Goal: Navigation & Orientation: Understand site structure

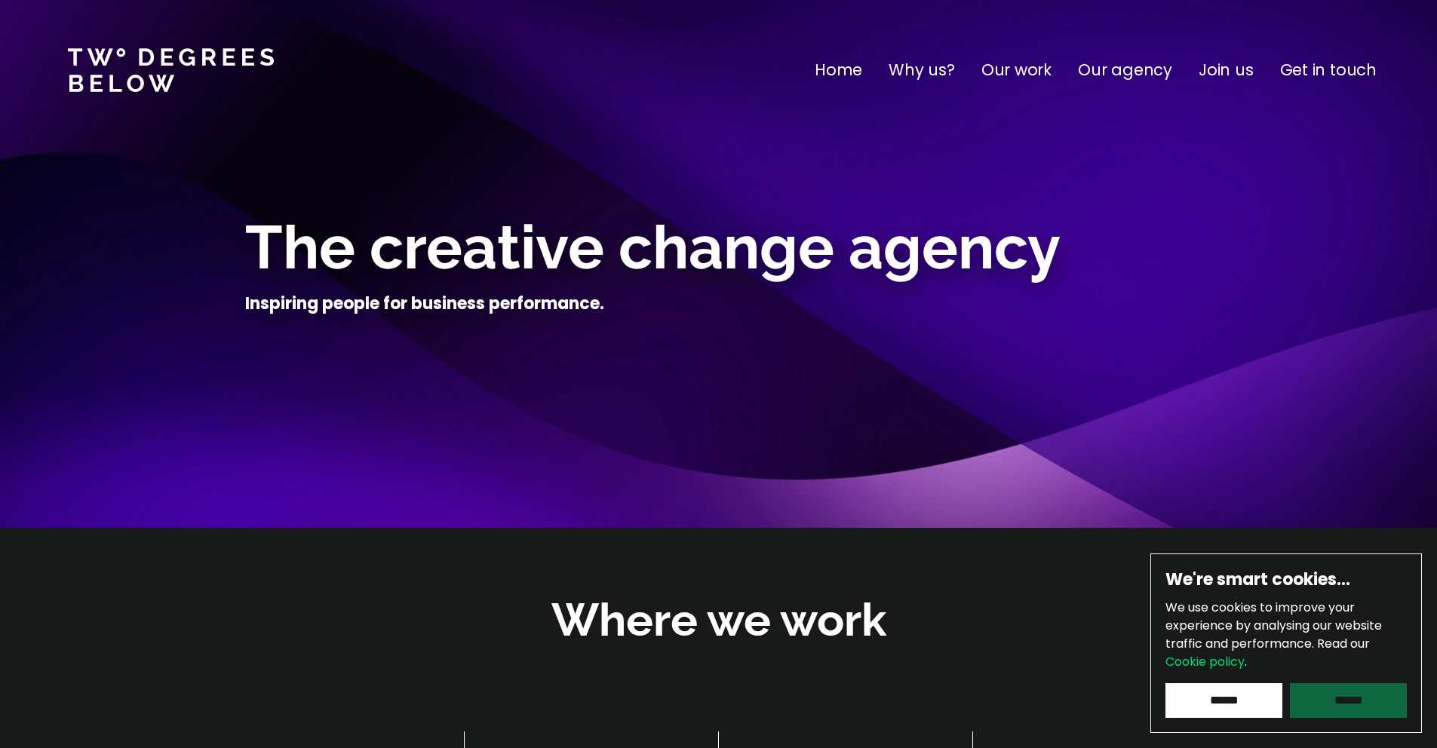
click at [1308, 694] on input "******" at bounding box center [1348, 701] width 117 height 35
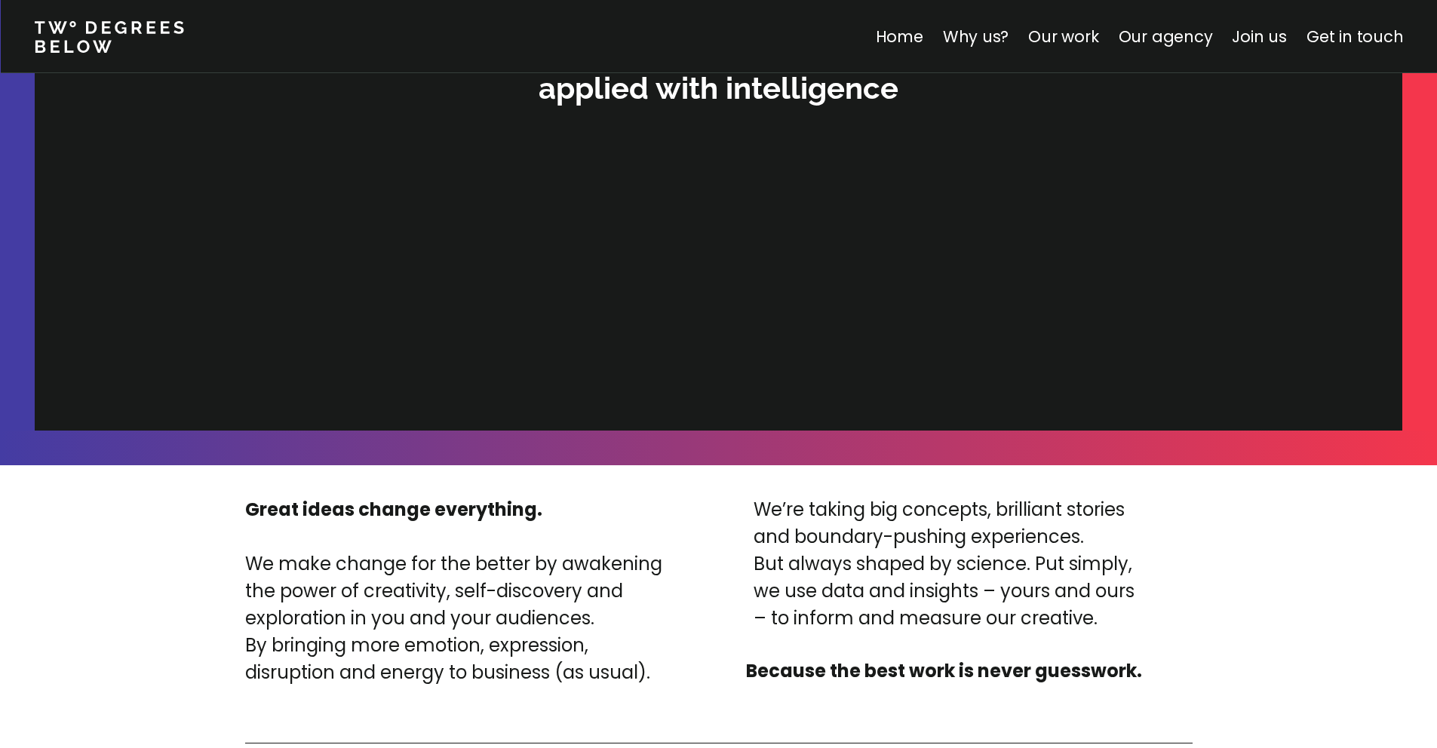
scroll to position [3606, 0]
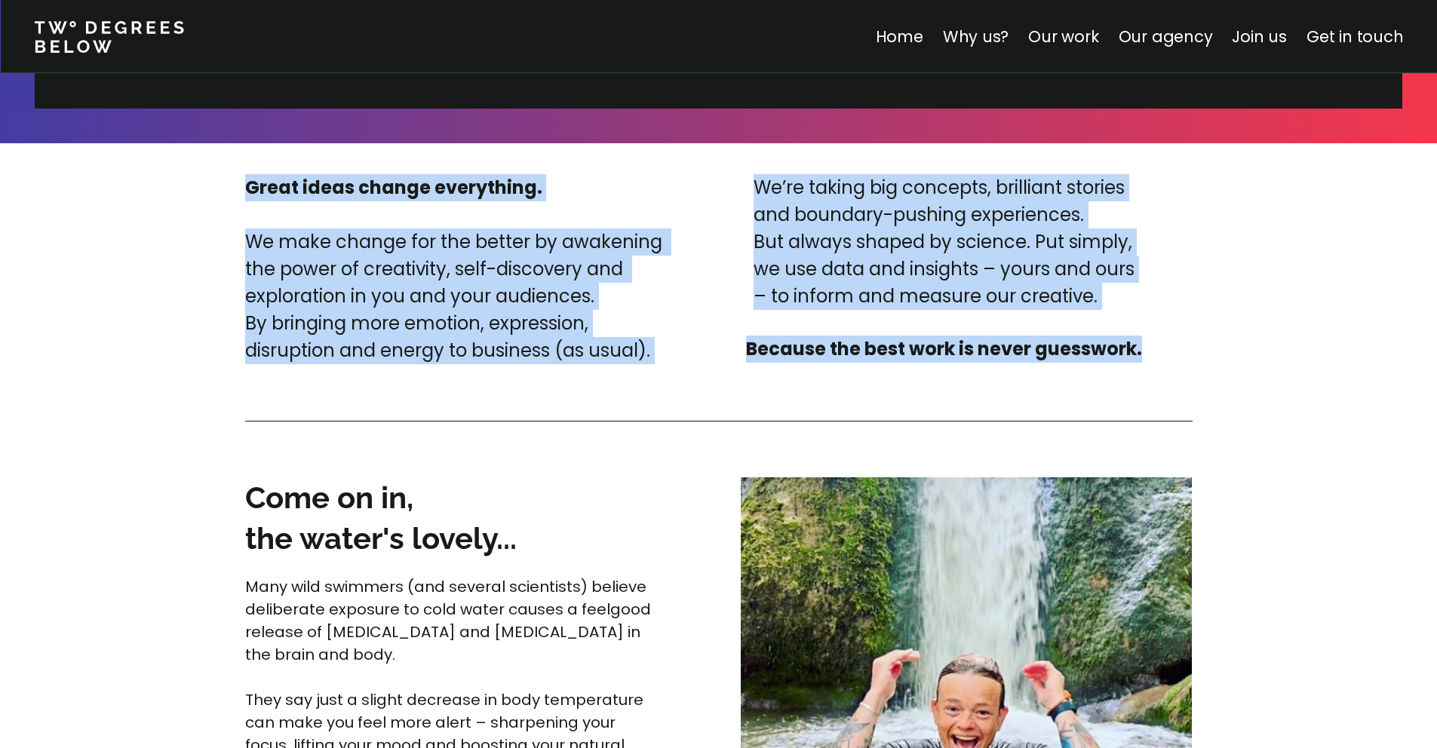
drag, startPoint x: 201, startPoint y: 164, endPoint x: 677, endPoint y: 370, distance: 518.3
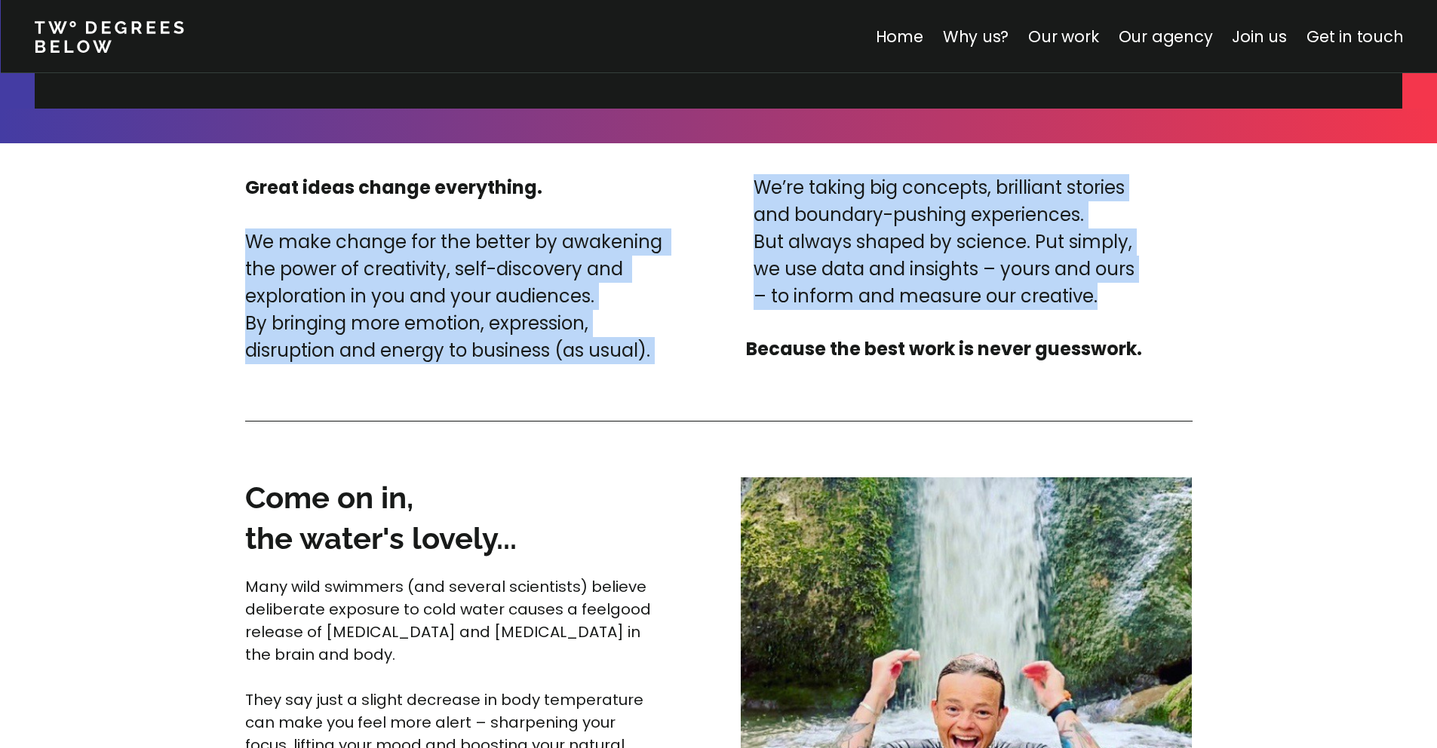
drag, startPoint x: 709, startPoint y: 192, endPoint x: 1138, endPoint y: 316, distance: 446.2
click at [1136, 319] on div "Great ideas change everything. We make change for the better by awakening the p…" at bounding box center [697, 269] width 905 height 190
click at [1138, 315] on div "We’re taking big concepts, brilliant stories and boundary-pushing experiences. …" at bounding box center [944, 268] width 396 height 189
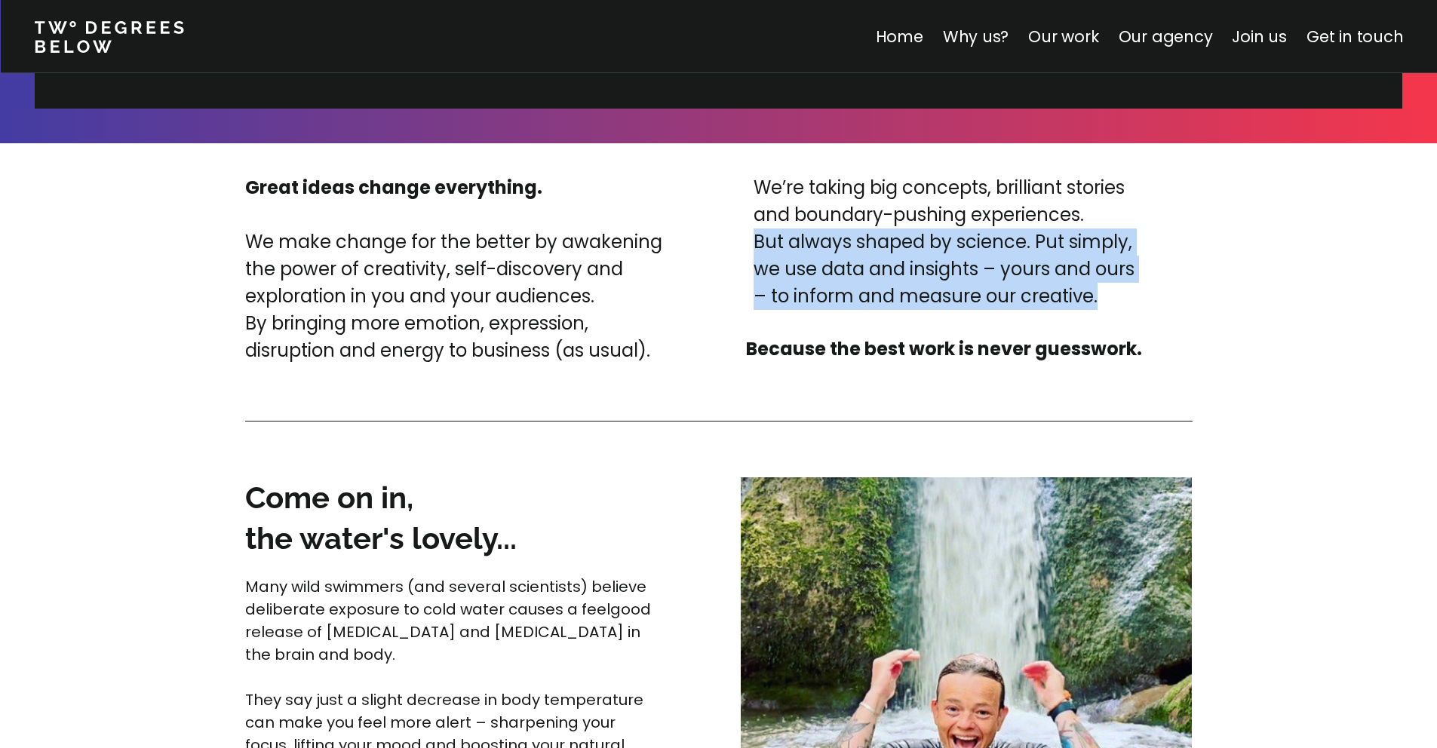
drag, startPoint x: 940, startPoint y: 274, endPoint x: 731, endPoint y: 227, distance: 214.2
click at [731, 227] on div "Great ideas change everything. We make change for the better by awakening the p…" at bounding box center [697, 269] width 905 height 190
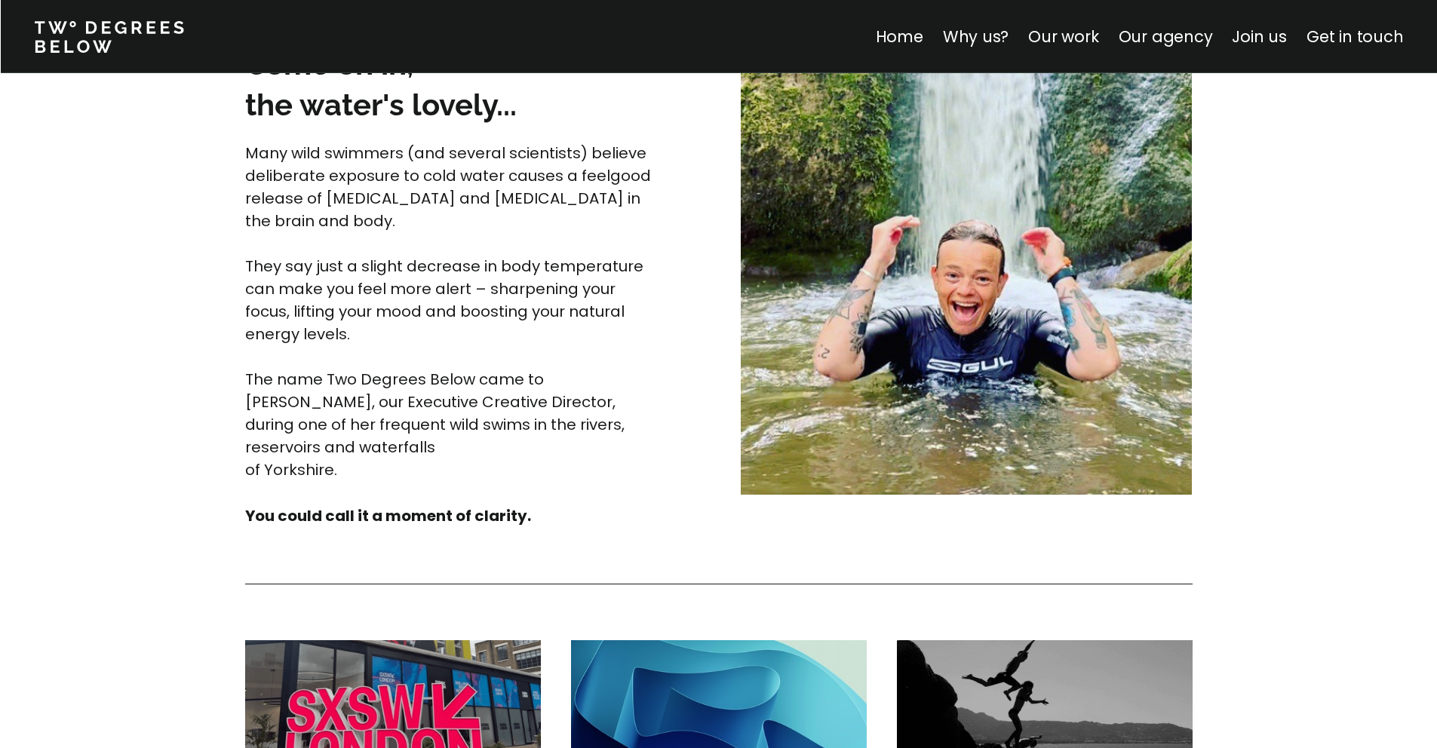
scroll to position [3962, 0]
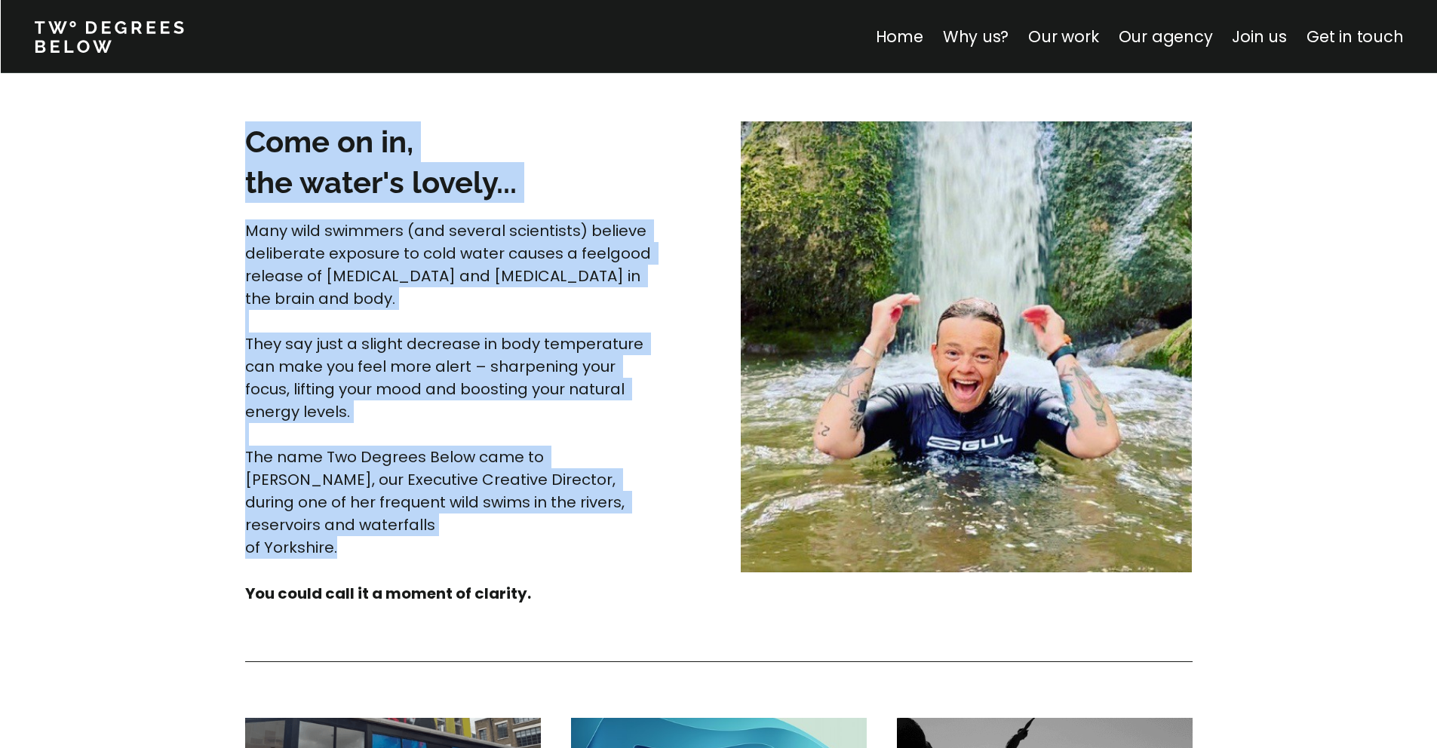
drag, startPoint x: 238, startPoint y: 214, endPoint x: 487, endPoint y: 533, distance: 404.8
click at [488, 538] on div "Great ideas change everything. We make change for the better by awakening the p…" at bounding box center [719, 644] width 1086 height 1715
click at [487, 532] on p "Many wild swimmers (and several scientists) believe deliberate exposure to cold…" at bounding box center [450, 390] width 411 height 340
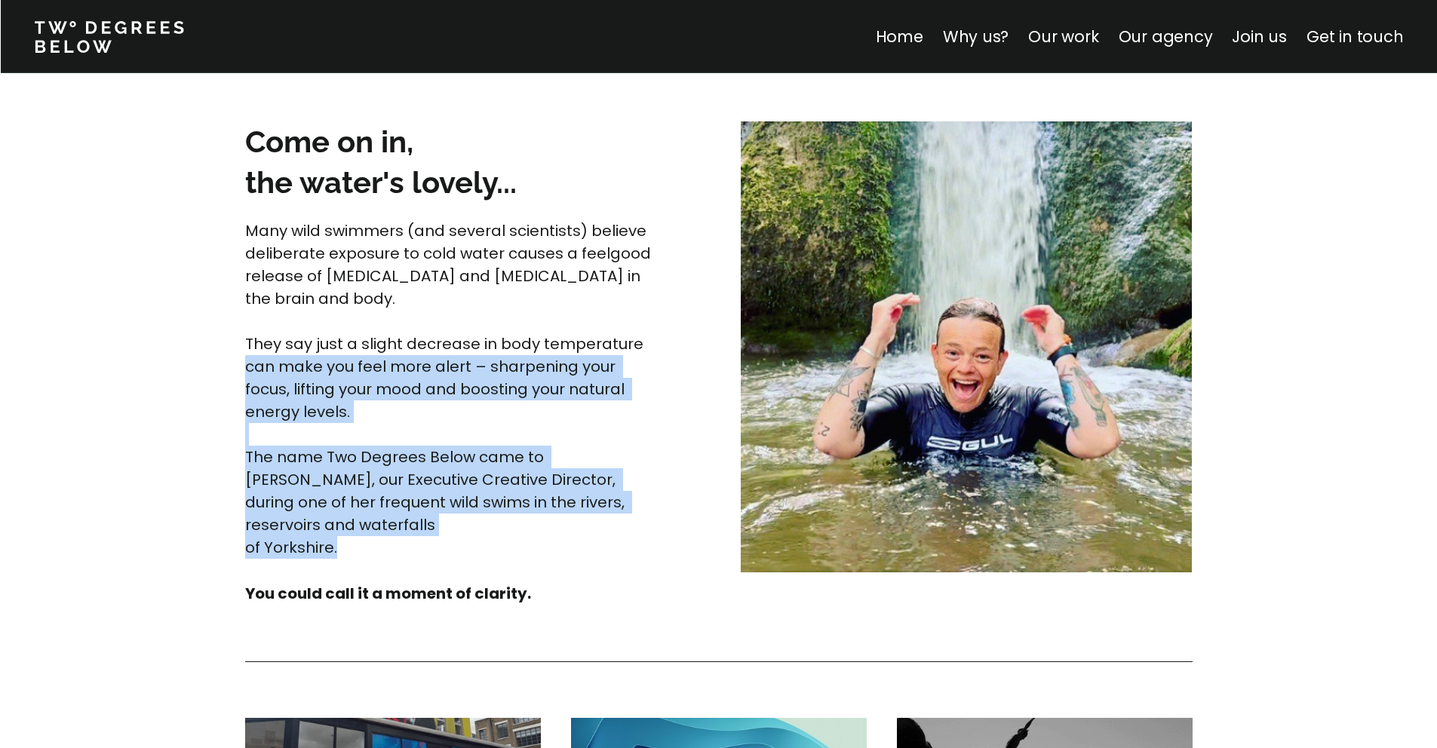
drag, startPoint x: 487, startPoint y: 532, endPoint x: 243, endPoint y: 371, distance: 291.9
click at [243, 371] on div "Great ideas change everything. We make change for the better by awakening the p…" at bounding box center [719, 644] width 1086 height 1715
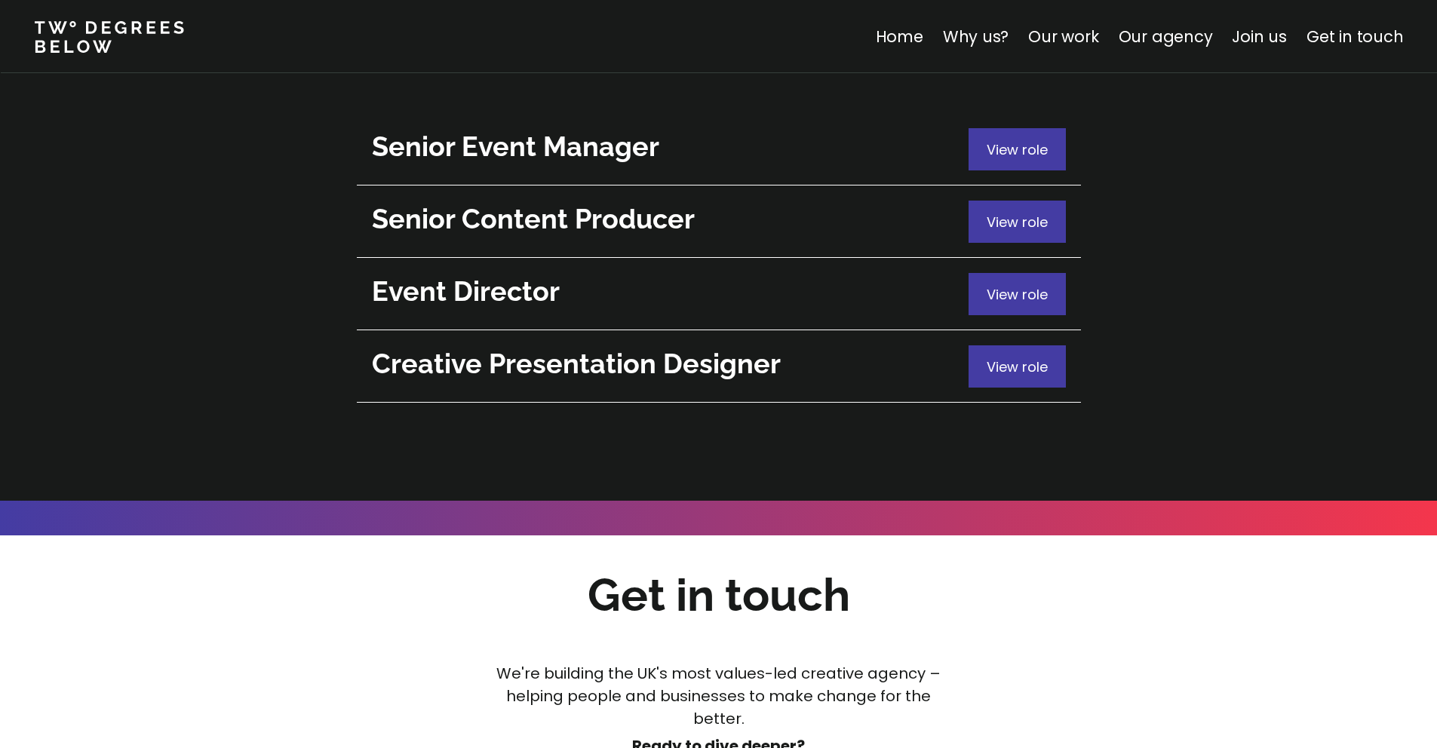
scroll to position [5225, 0]
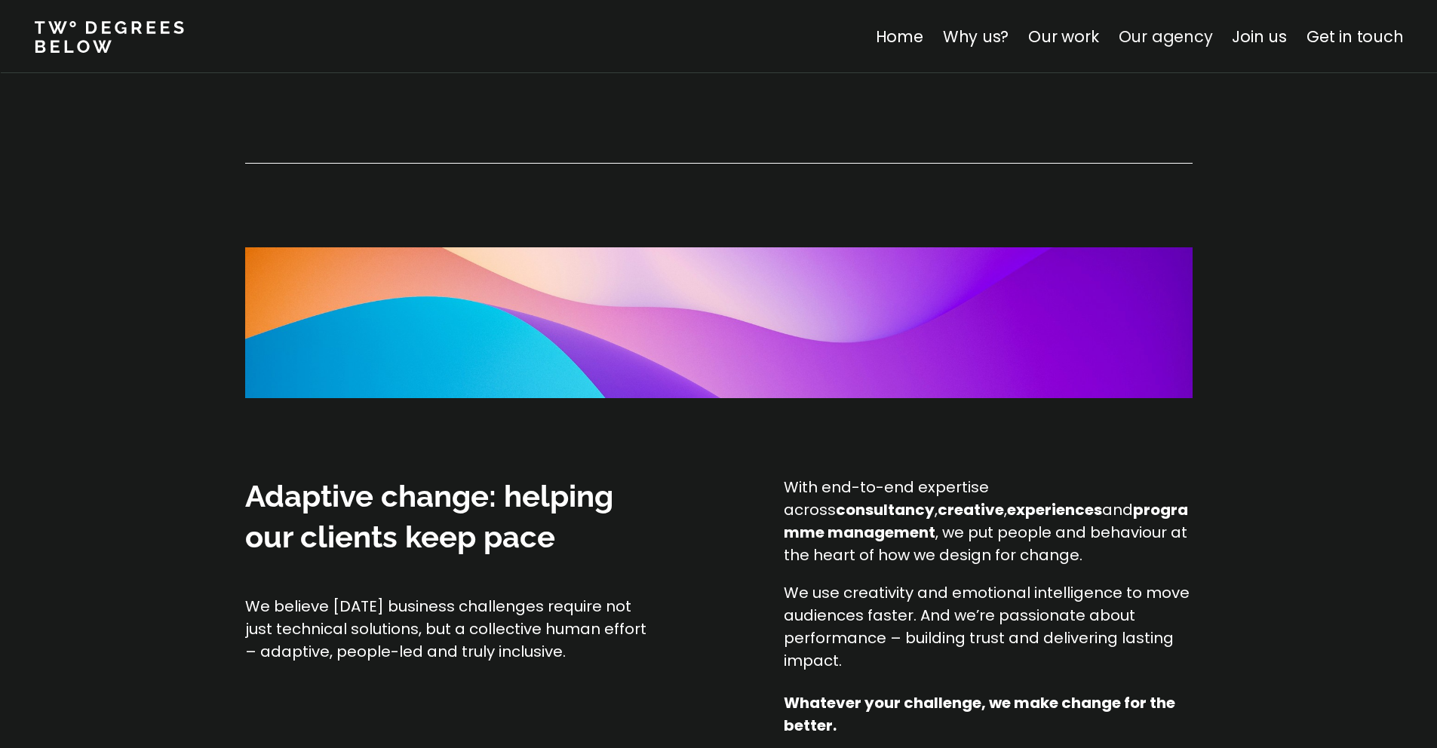
click at [1169, 27] on link "Our agency" at bounding box center [1165, 37] width 94 height 22
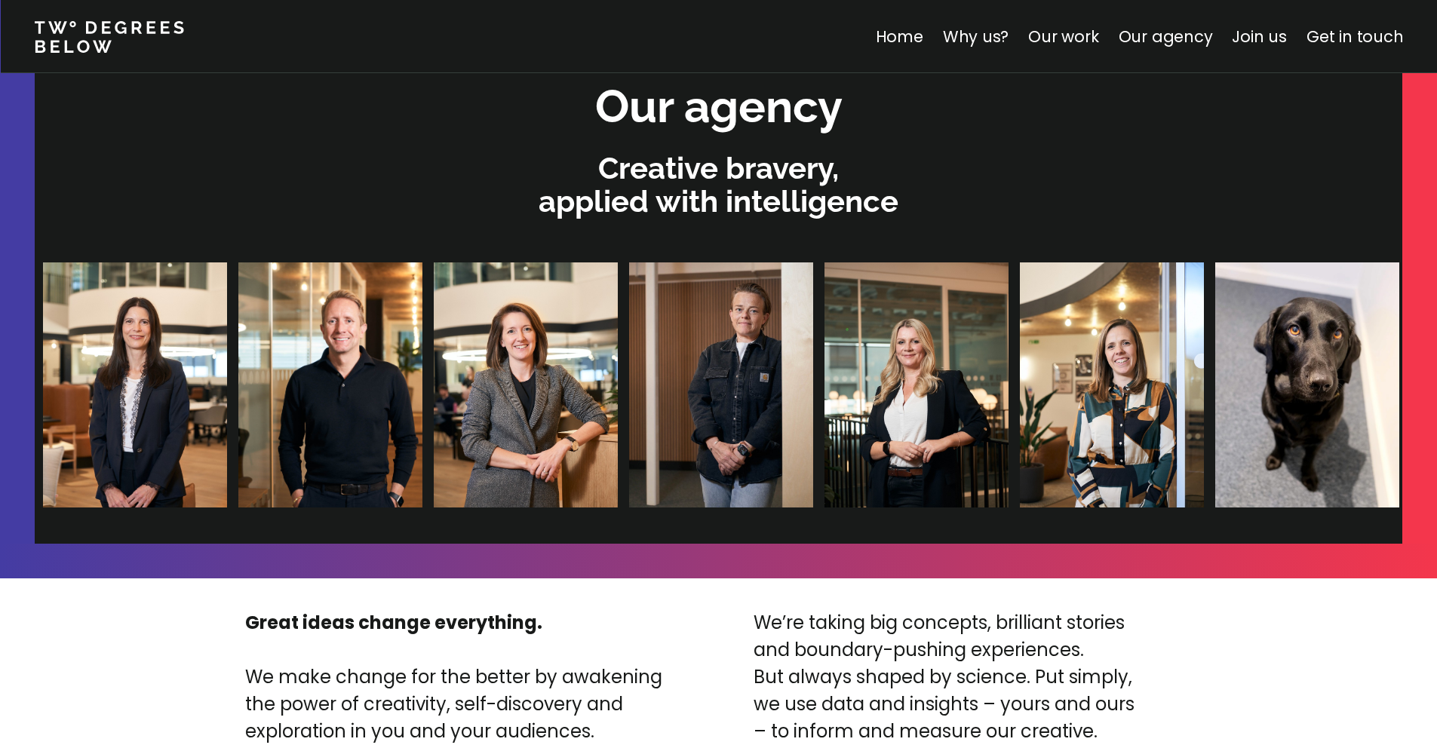
scroll to position [3087, 0]
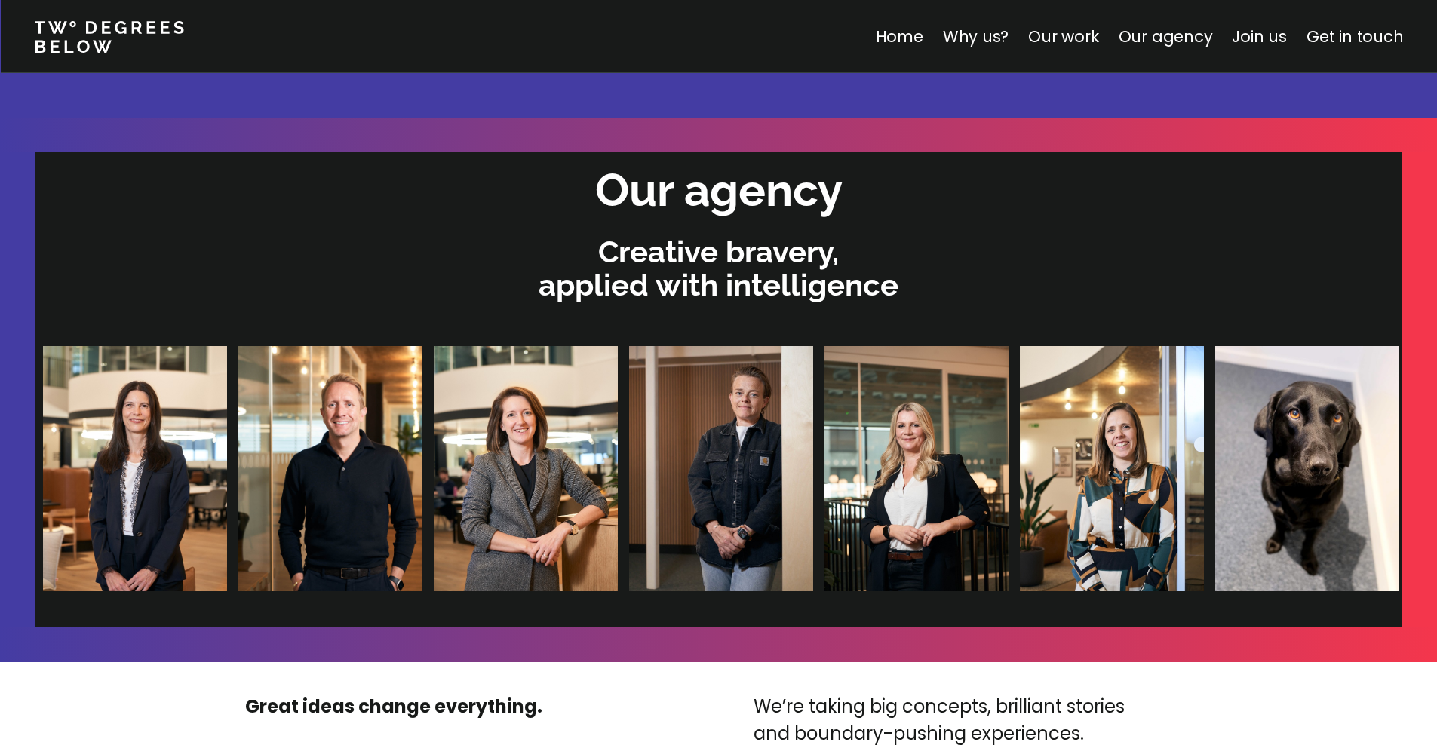
click at [742, 195] on h2 "Our agency" at bounding box center [718, 190] width 247 height 61
click at [976, 39] on link "Why us?" at bounding box center [975, 37] width 66 height 22
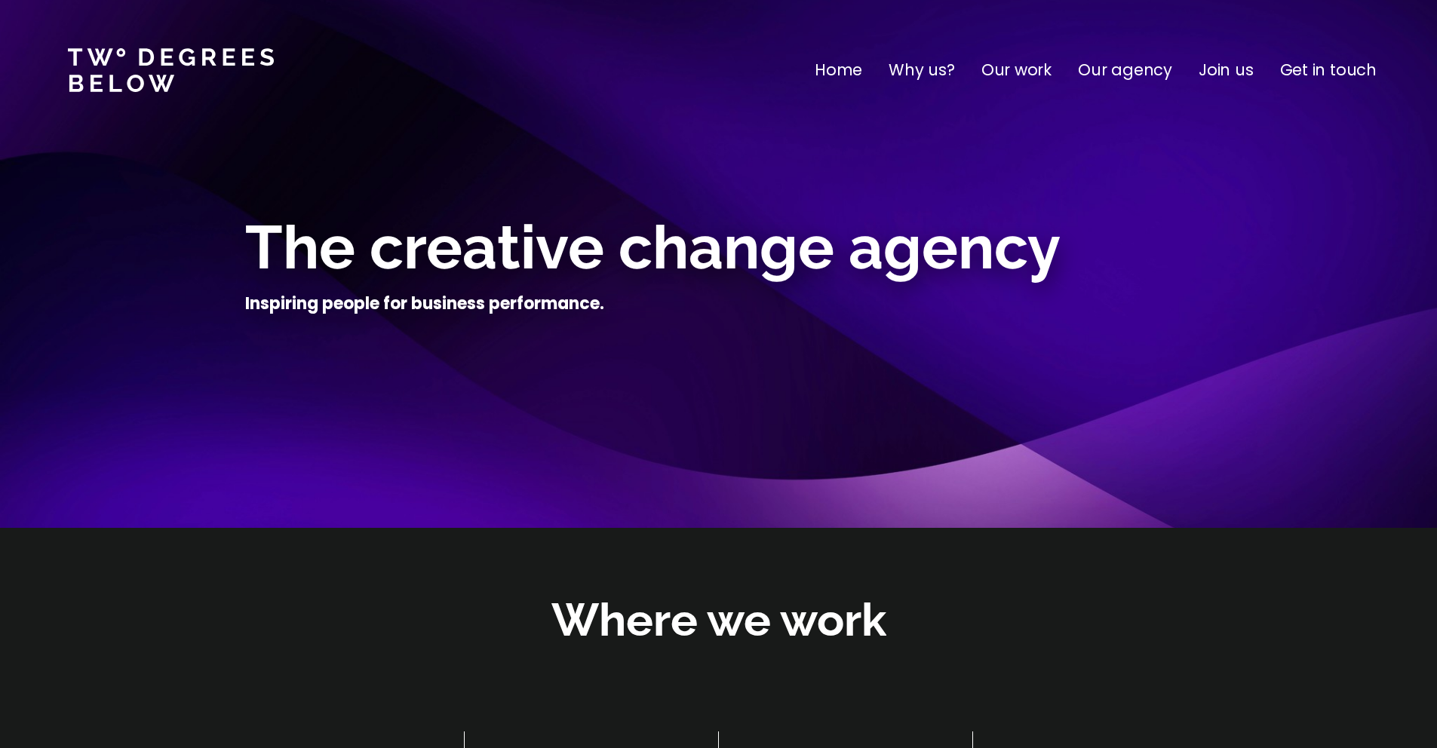
click at [1026, 75] on p "Our work" at bounding box center [1017, 70] width 70 height 24
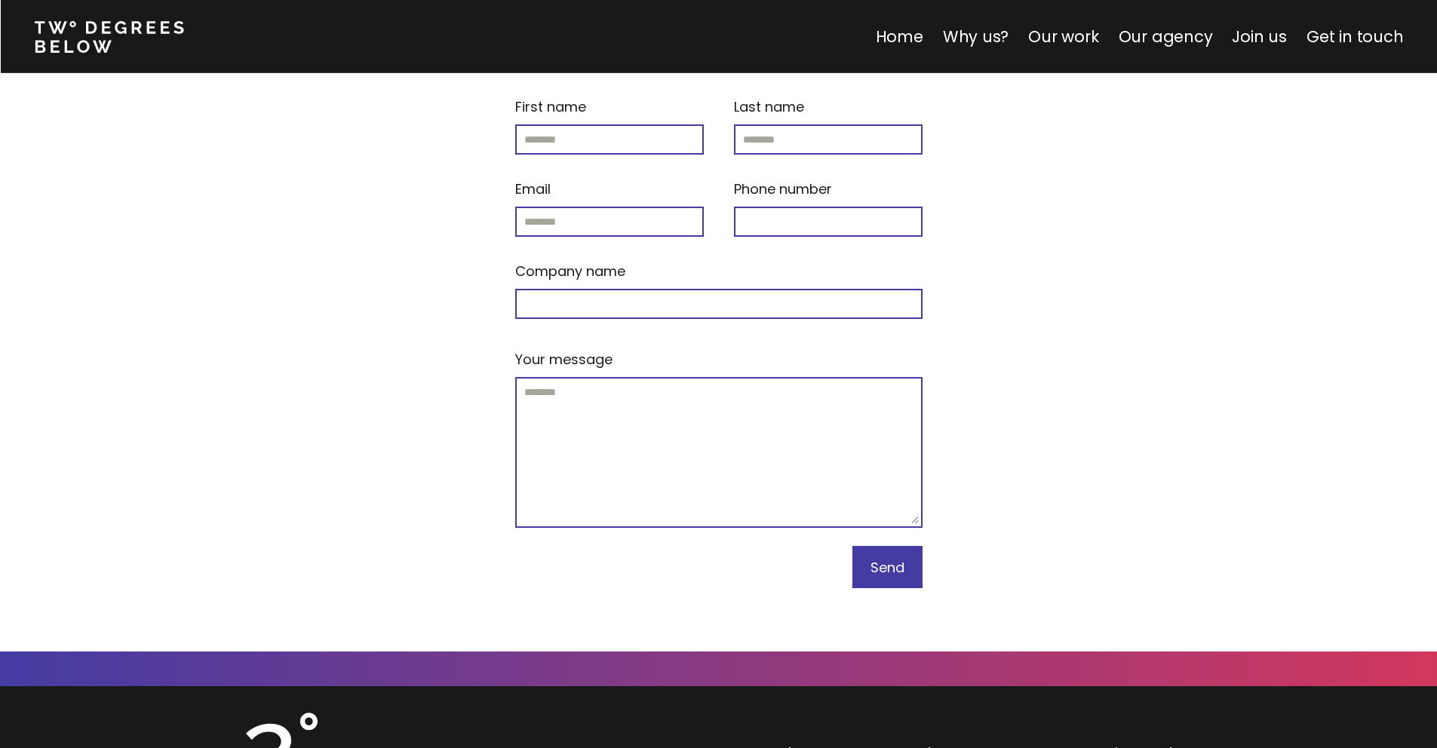
scroll to position [6389, 0]
